Goal: Find specific page/section: Find specific page/section

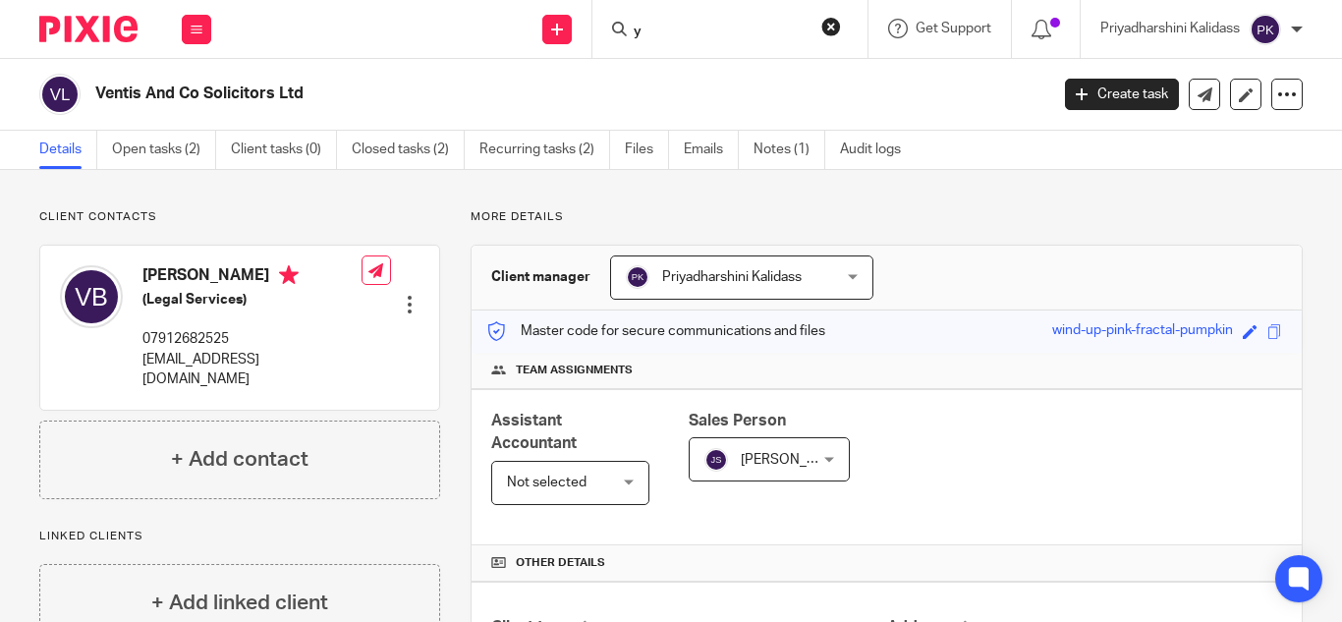
scroll to position [340, 0]
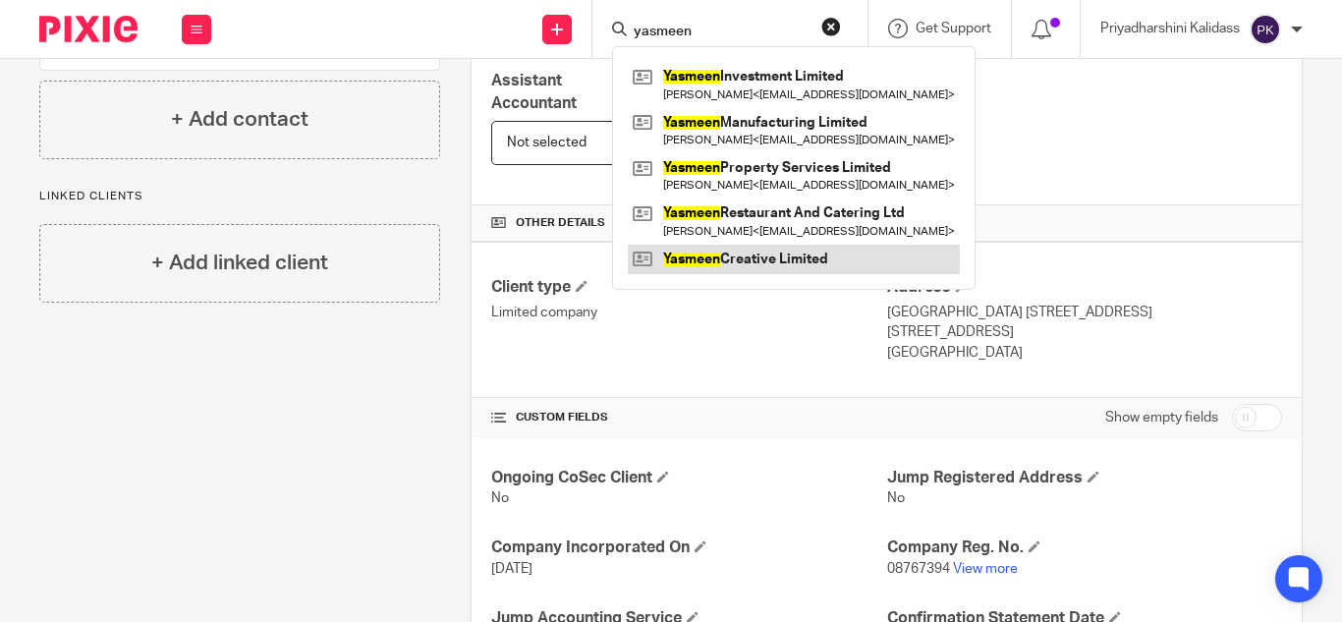
type input "yasmeen"
click at [741, 258] on link at bounding box center [794, 259] width 332 height 29
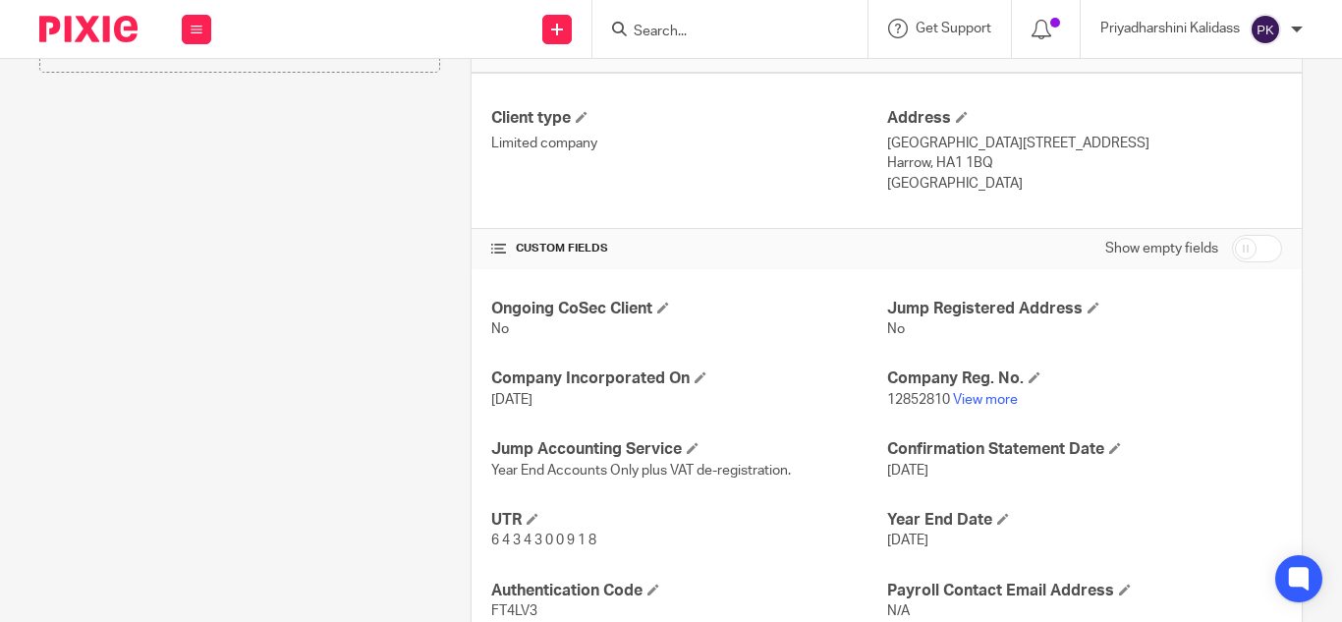
scroll to position [550, 0]
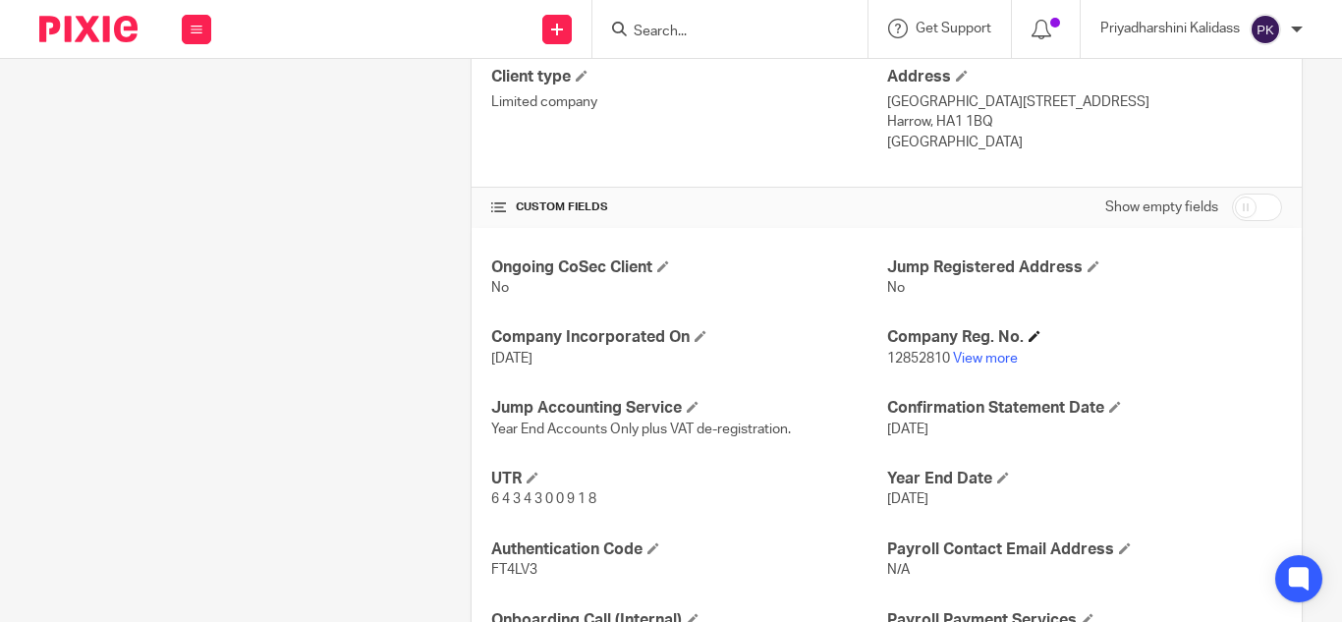
click at [982, 347] on h4 "Company Reg. No." at bounding box center [1084, 337] width 395 height 21
click at [982, 359] on link "View more" at bounding box center [985, 359] width 65 height 14
